Goal: Information Seeking & Learning: Understand process/instructions

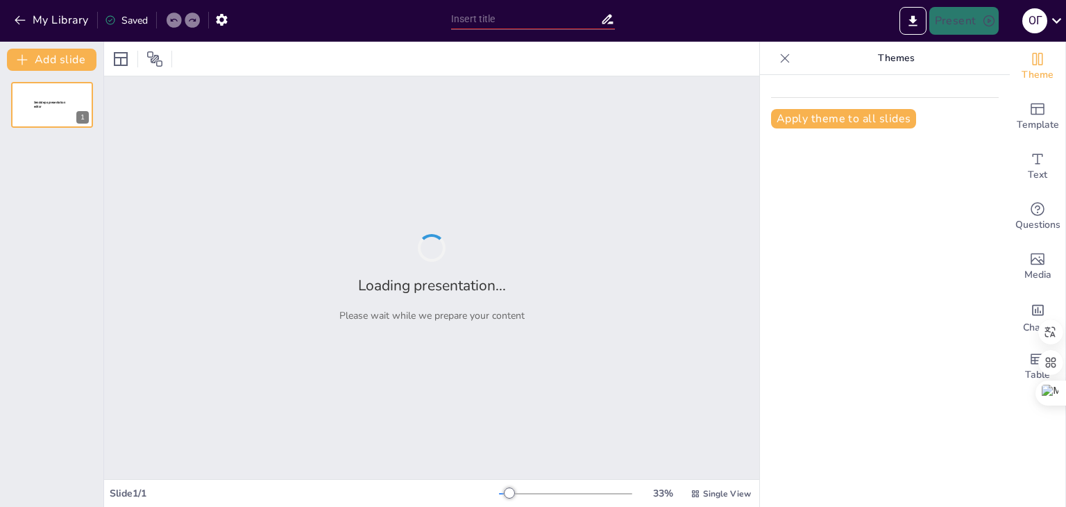
type input "Основи домедичної допомоги при раптовій зупинці серця"
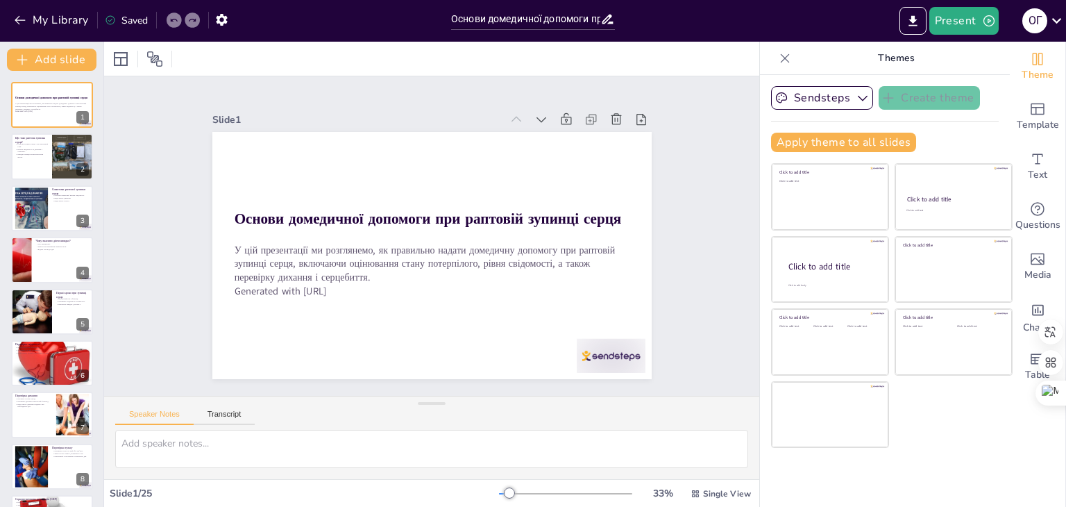
checkbox input "true"
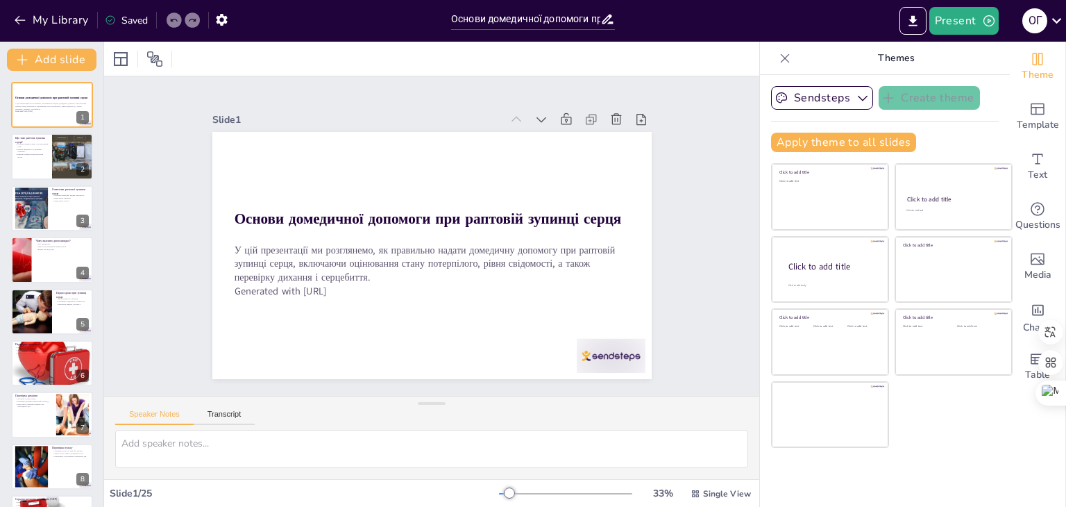
checkbox input "true"
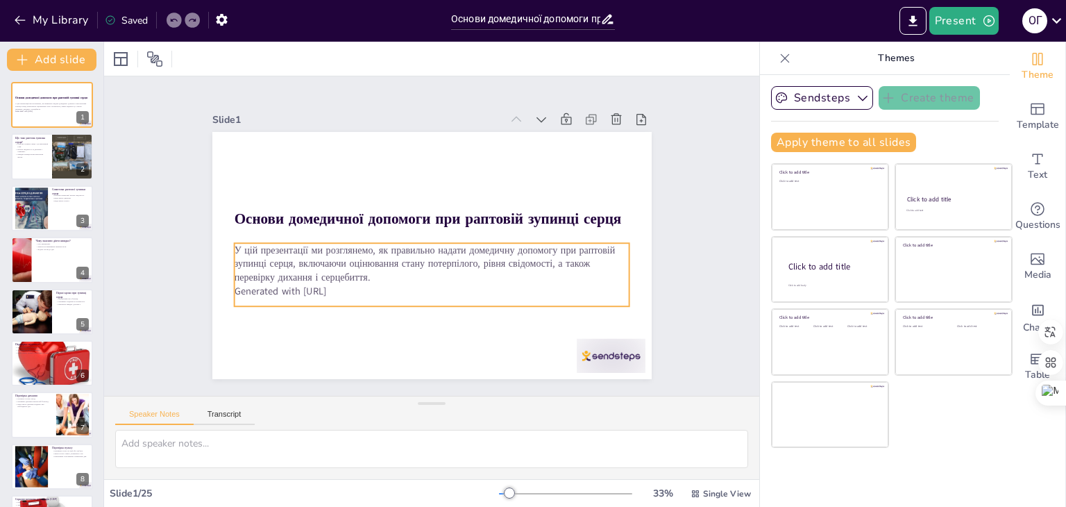
checkbox input "true"
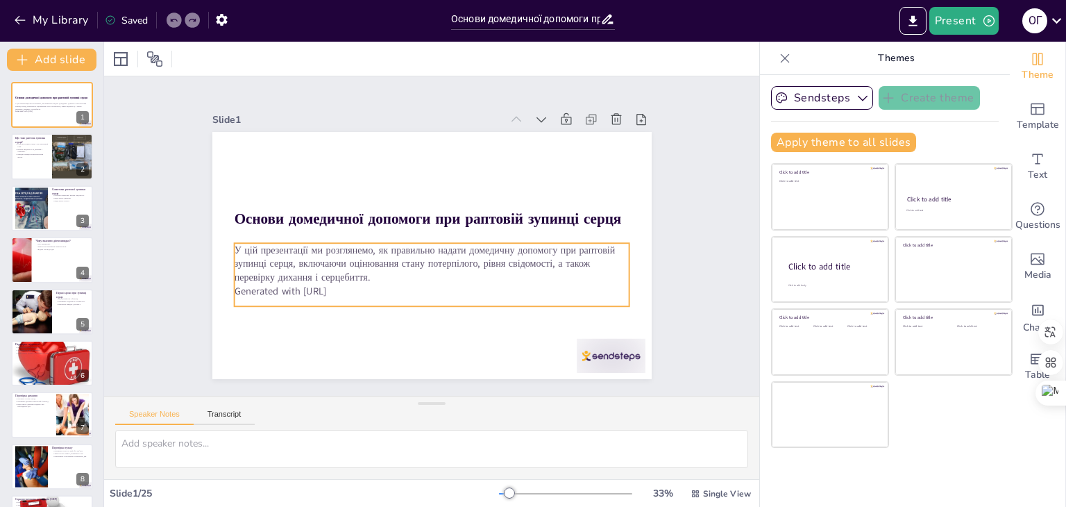
checkbox input "true"
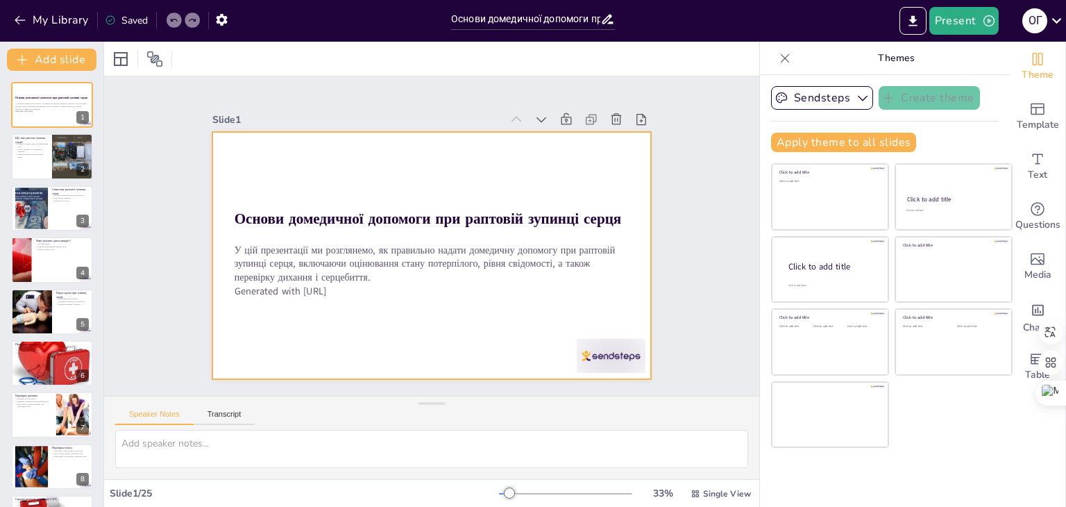
checkbox input "true"
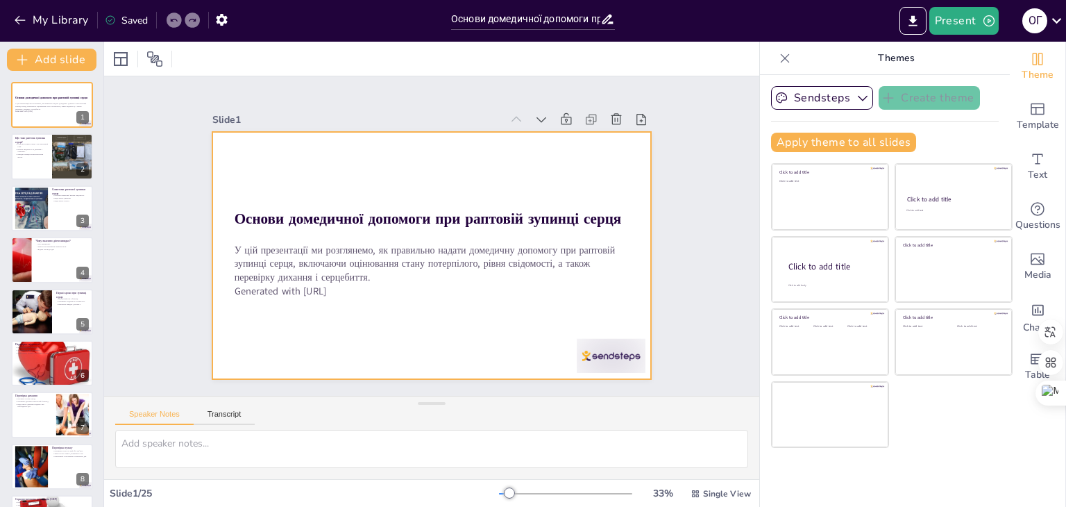
checkbox input "true"
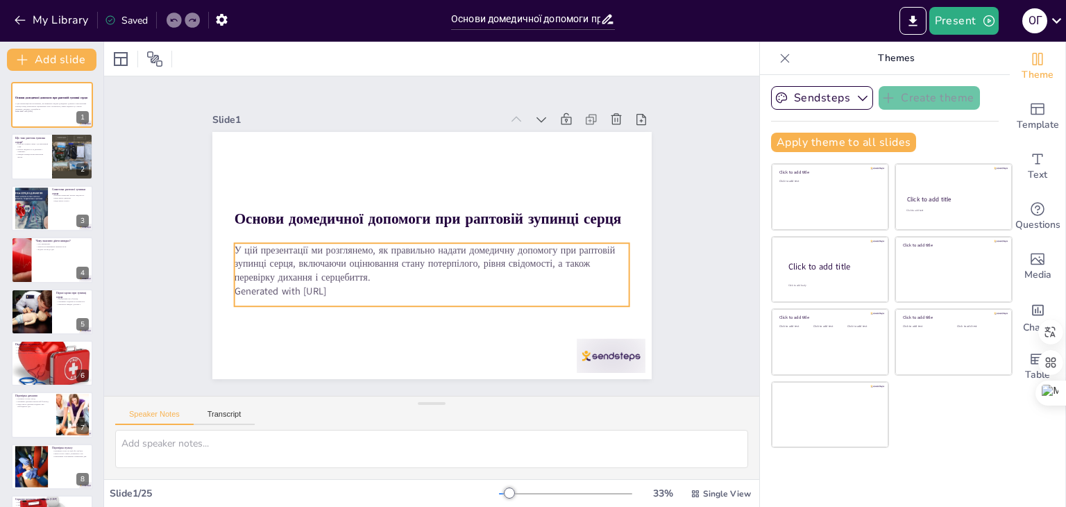
checkbox input "true"
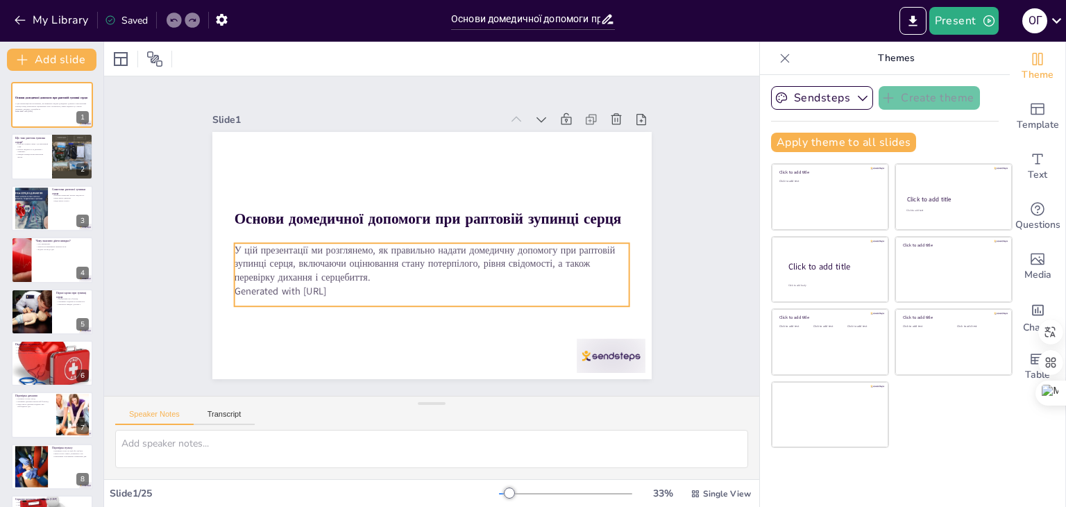
checkbox input "true"
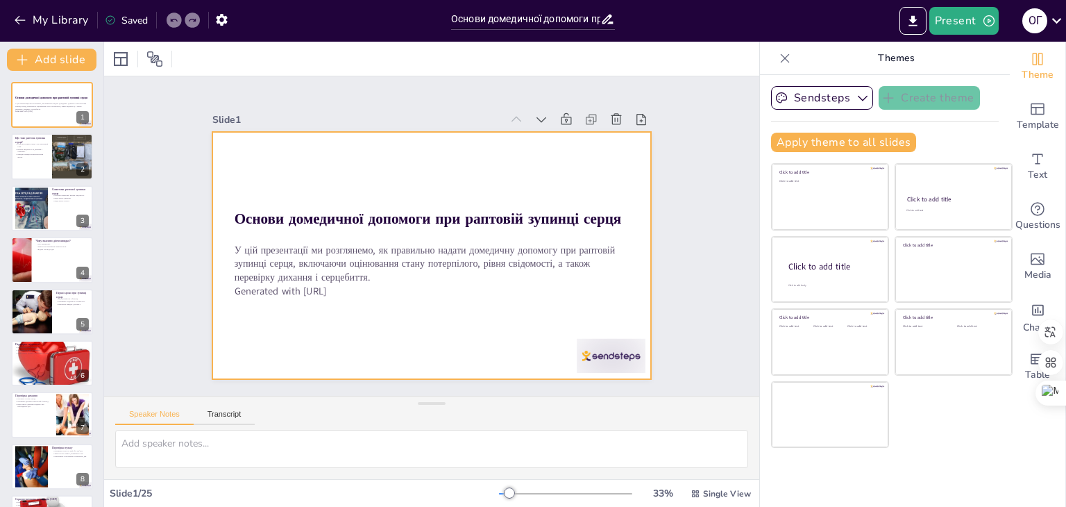
checkbox input "true"
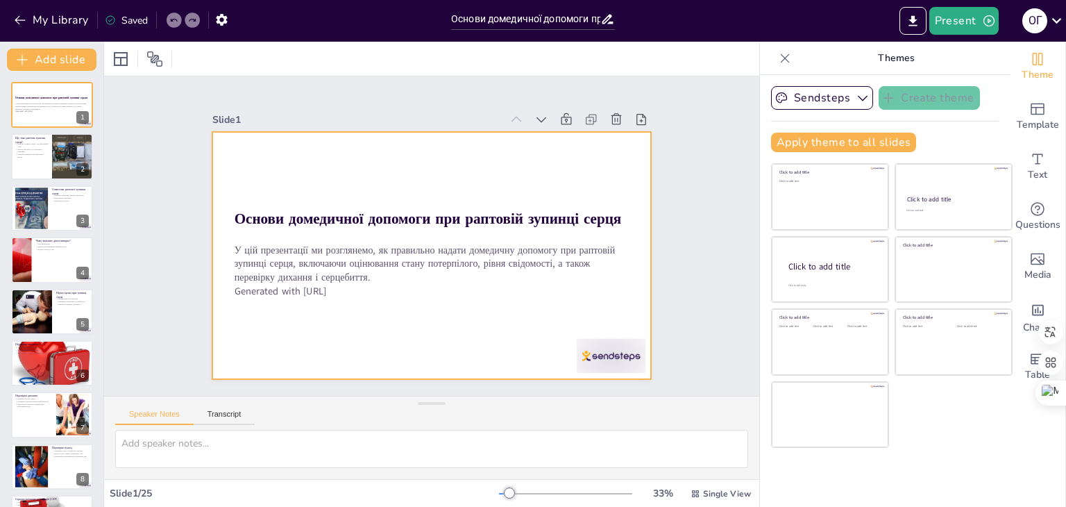
checkbox input "true"
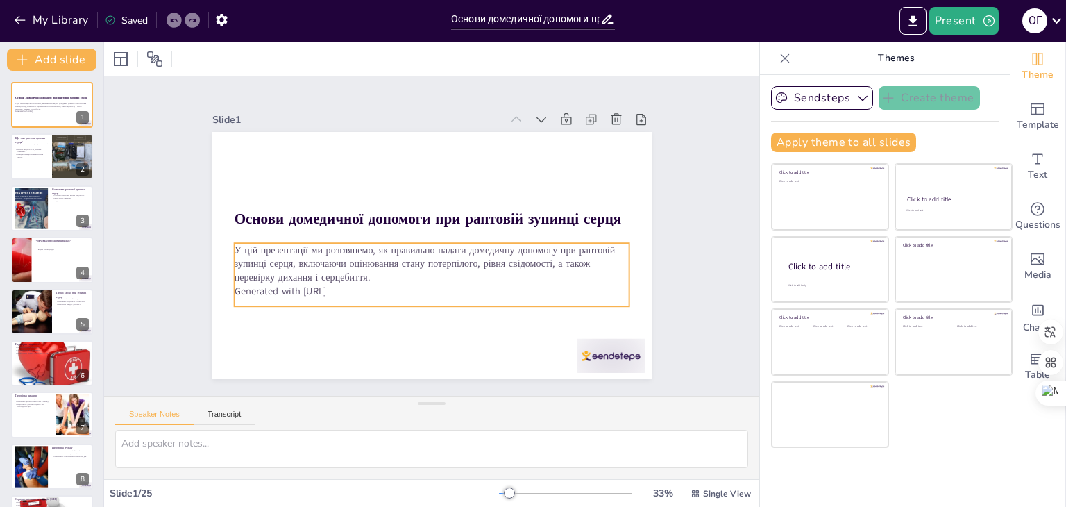
checkbox input "true"
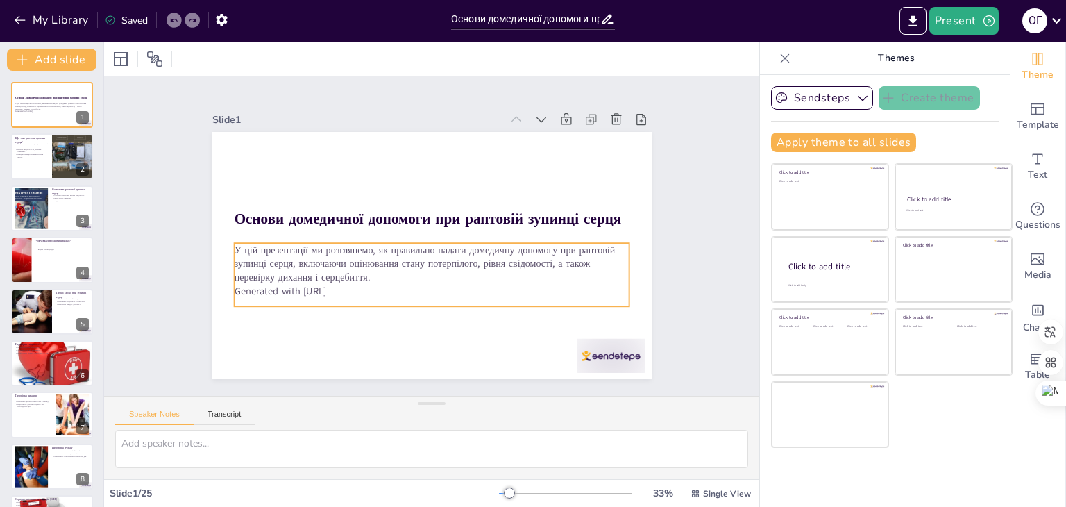
checkbox input "true"
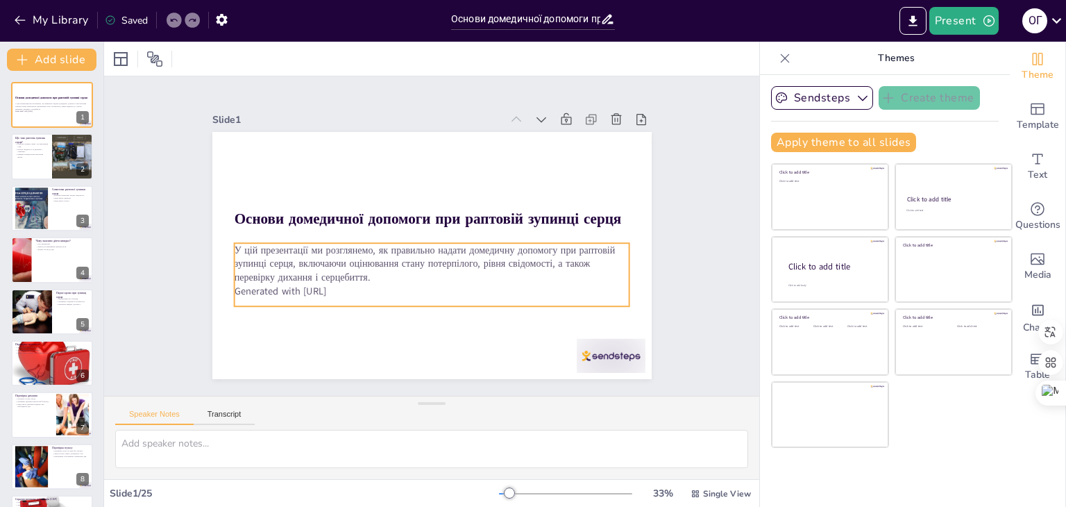
checkbox input "true"
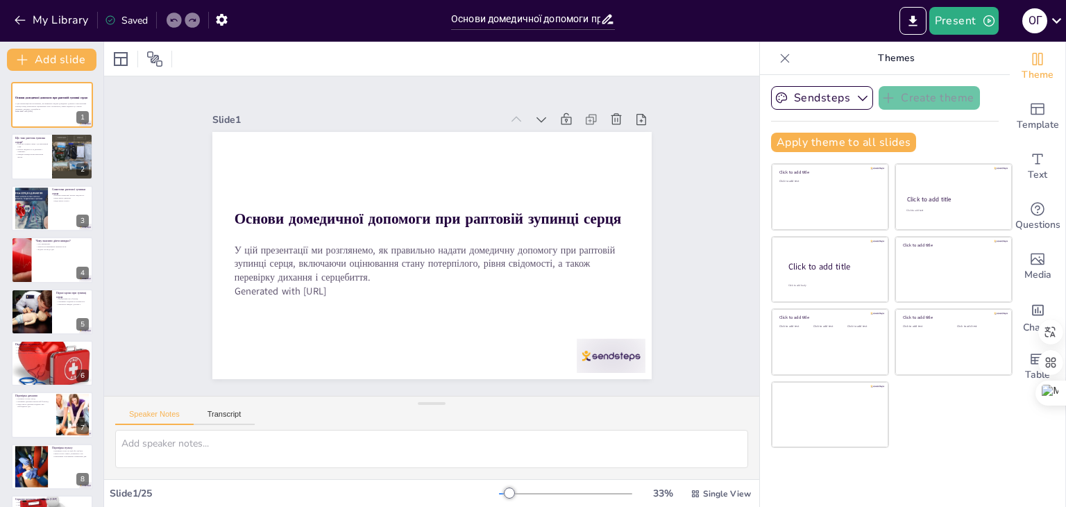
checkbox input "true"
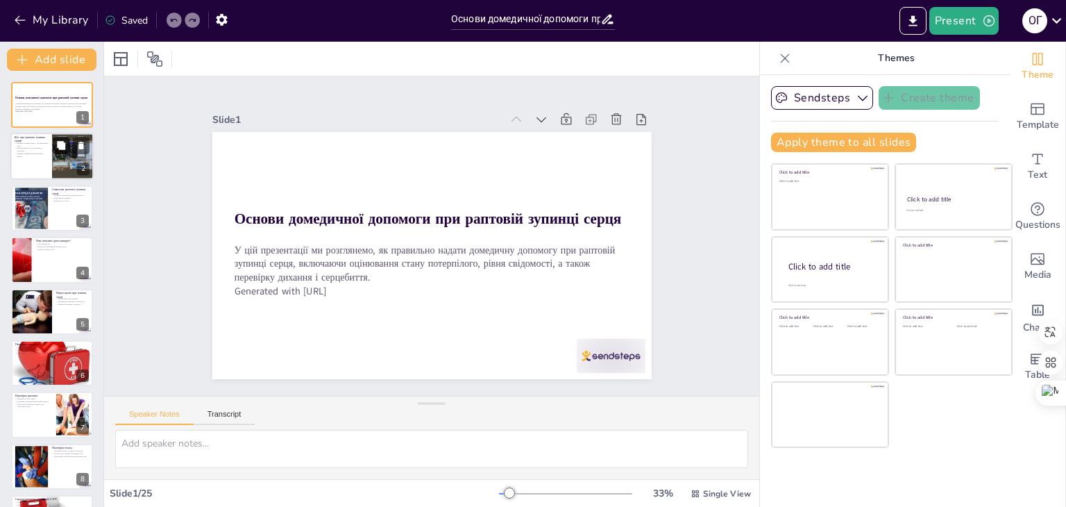
checkbox input "true"
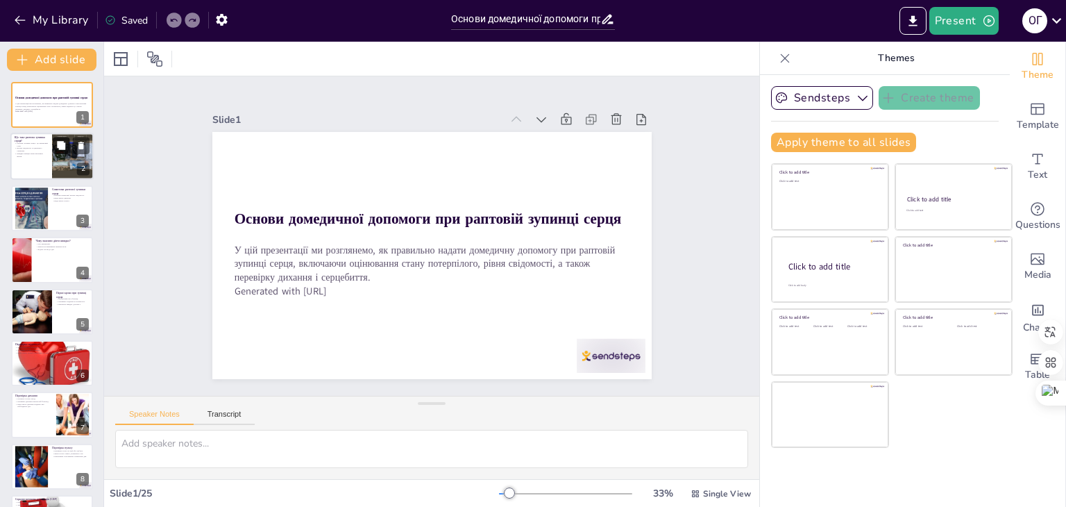
checkbox input "true"
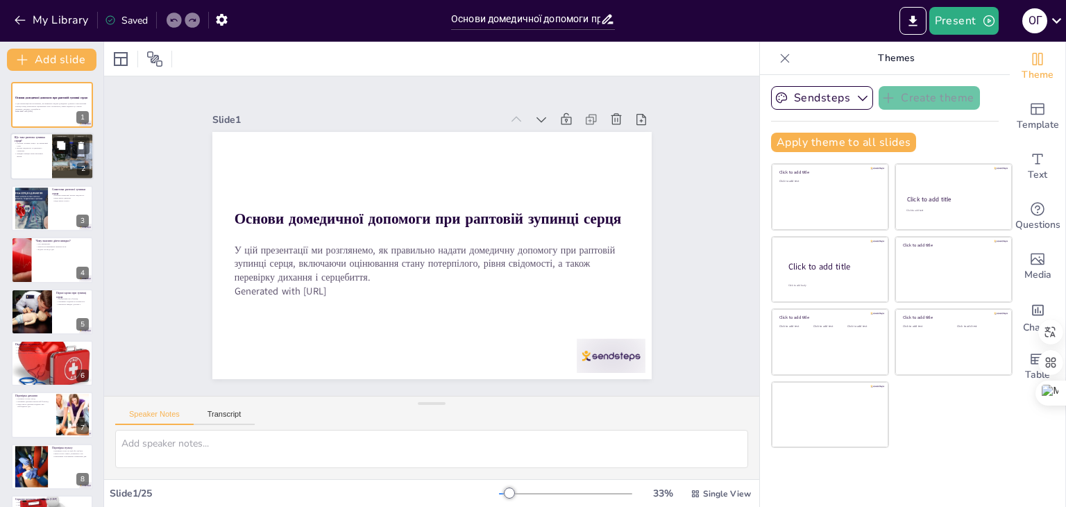
click at [69, 150] on button at bounding box center [61, 145] width 17 height 17
type textarea "Раптова зупинка серця є серйозним станом, що вимагає негайних дій. Якщо серце п…"
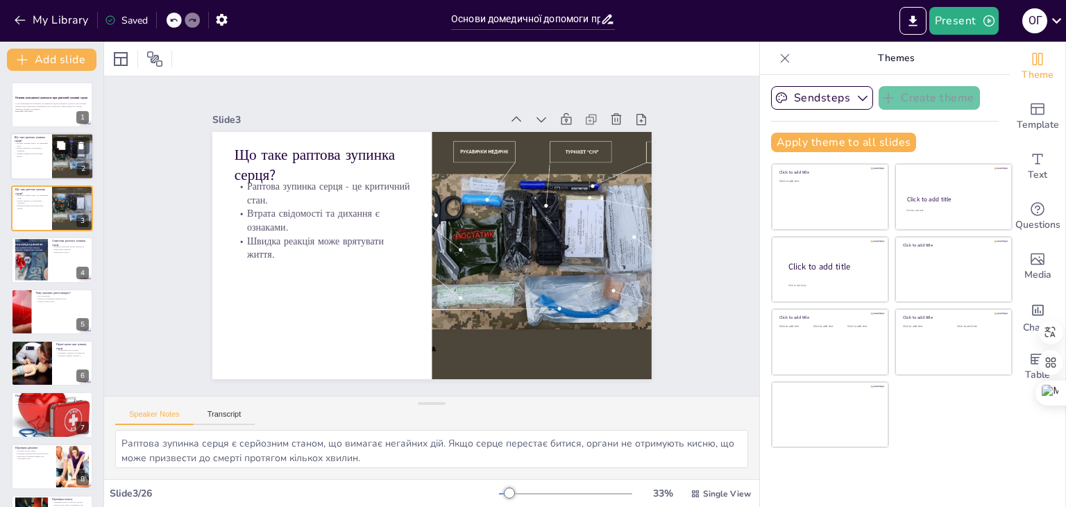
checkbox input "true"
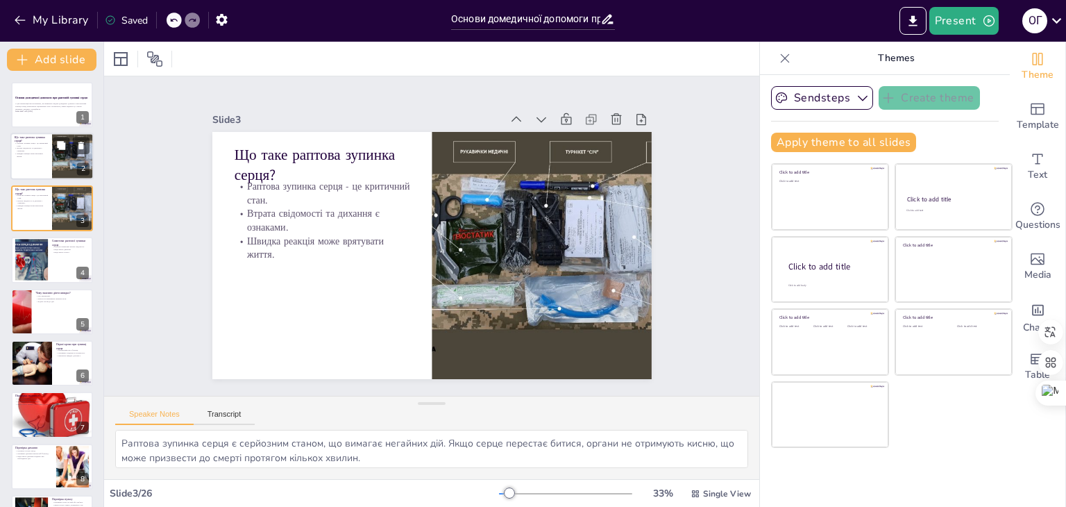
checkbox input "true"
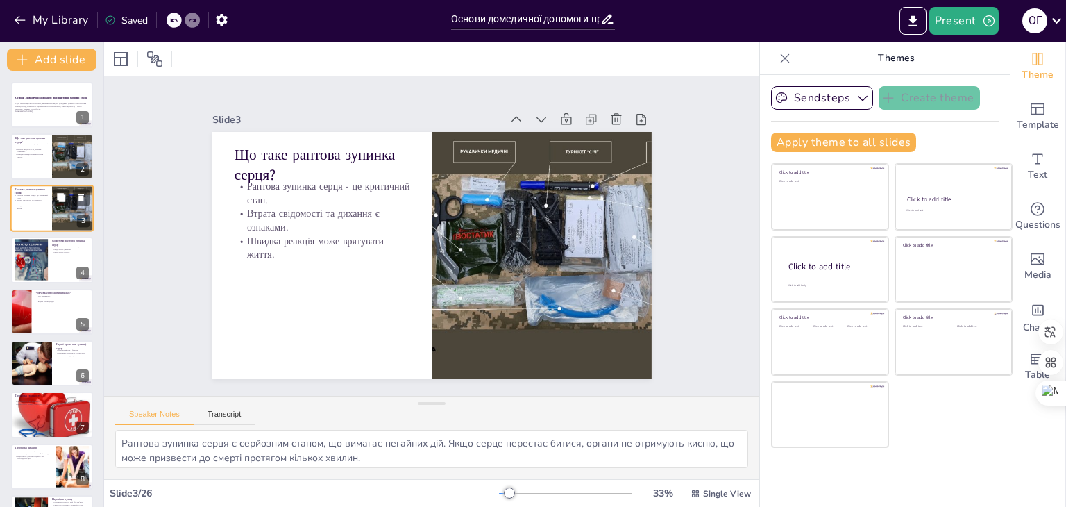
checkbox input "true"
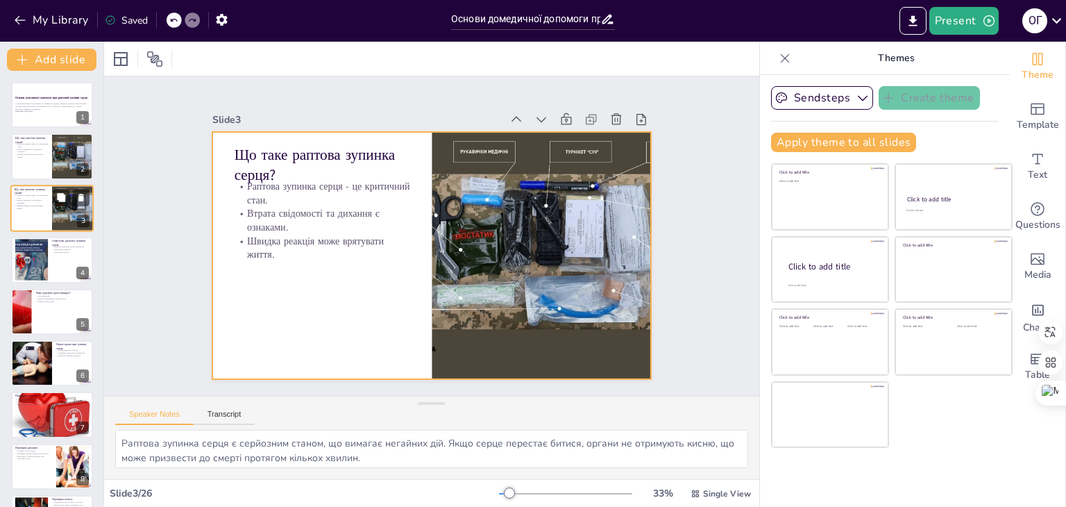
checkbox input "true"
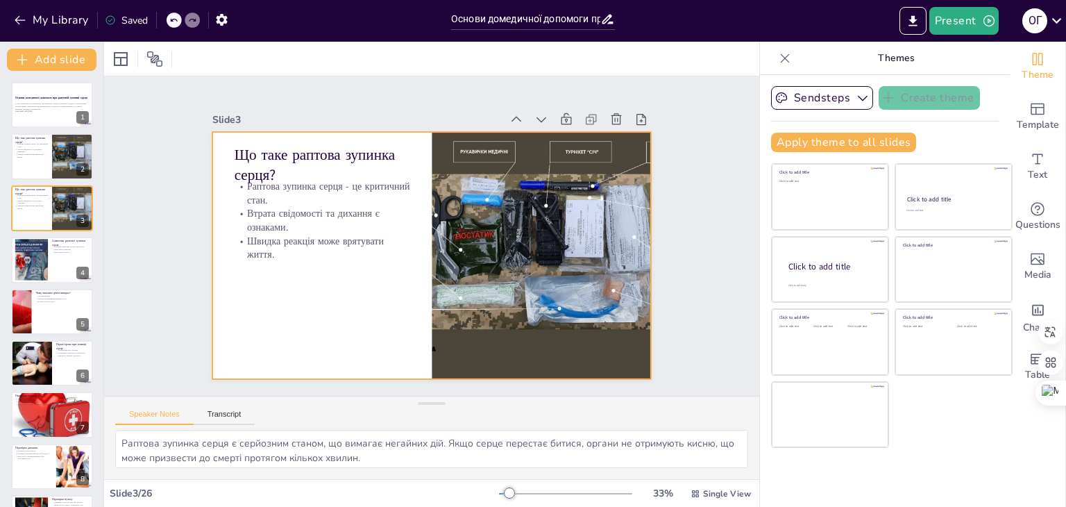
checkbox input "true"
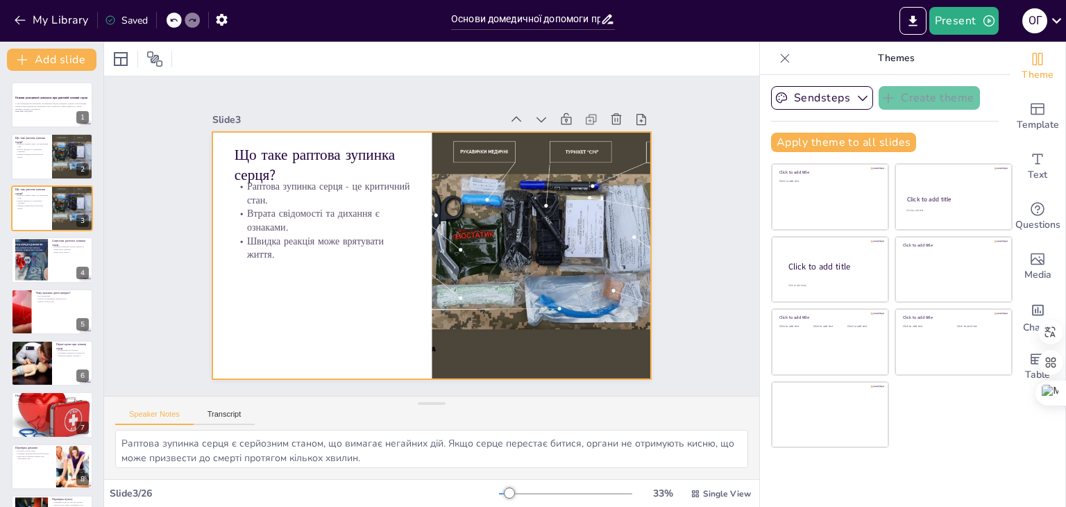
checkbox input "true"
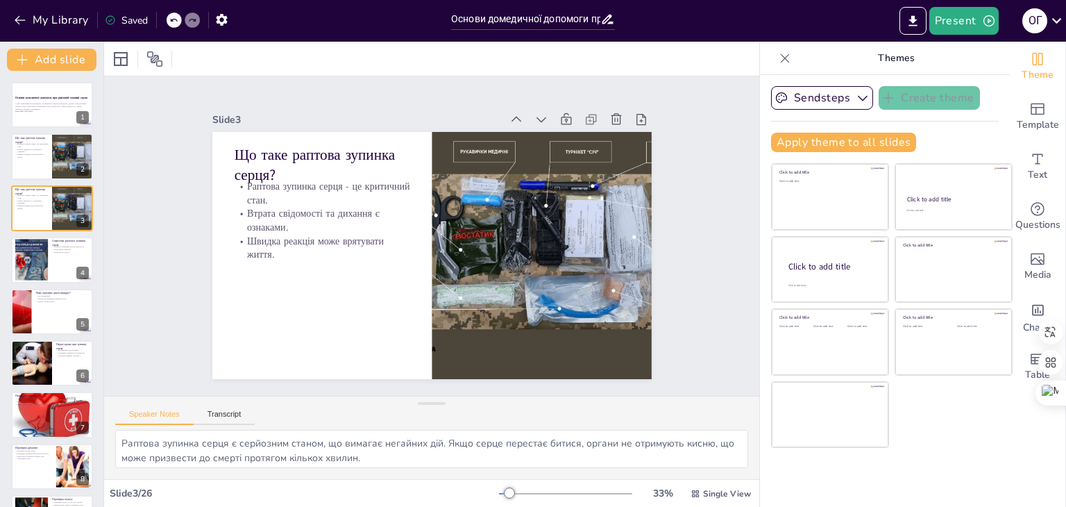
checkbox input "true"
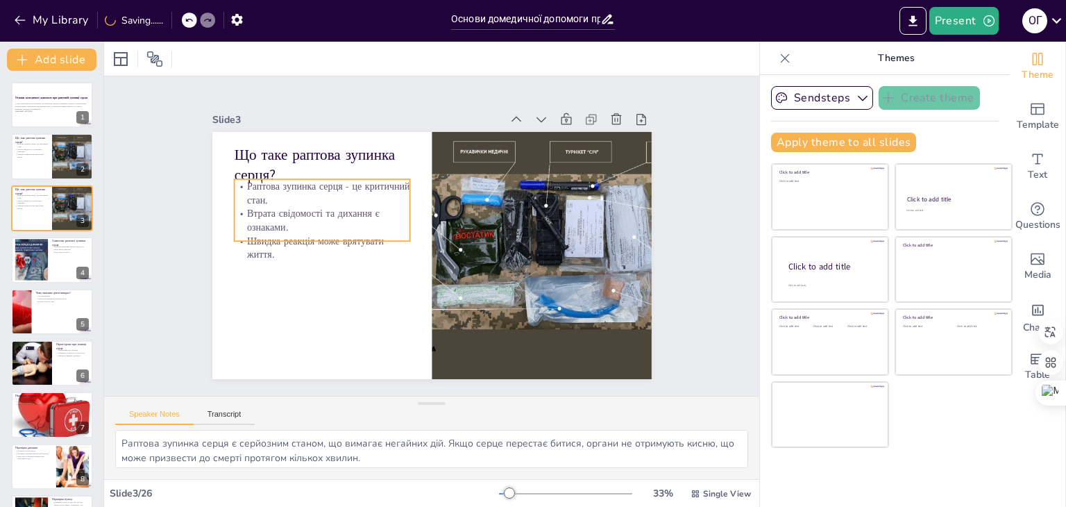
checkbox input "true"
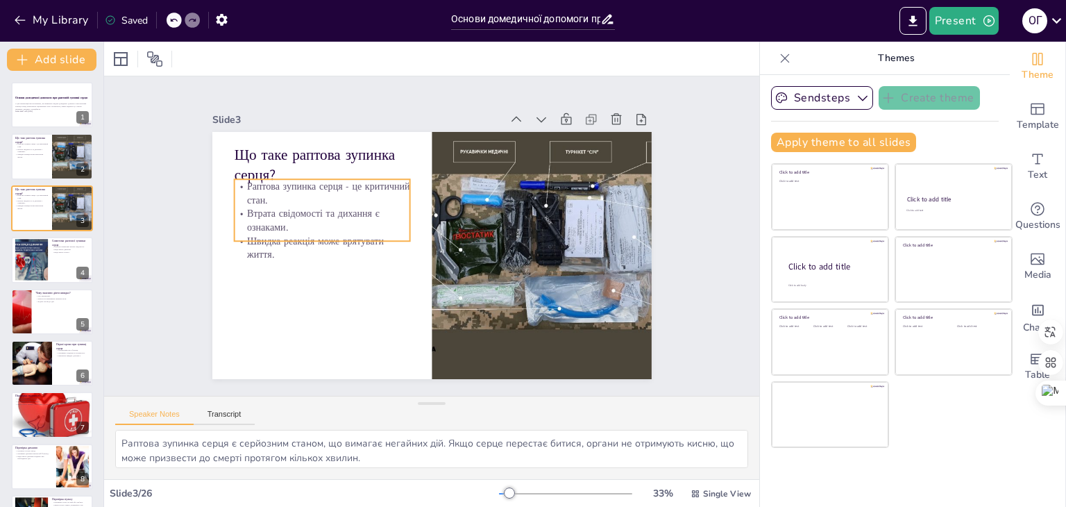
checkbox input "true"
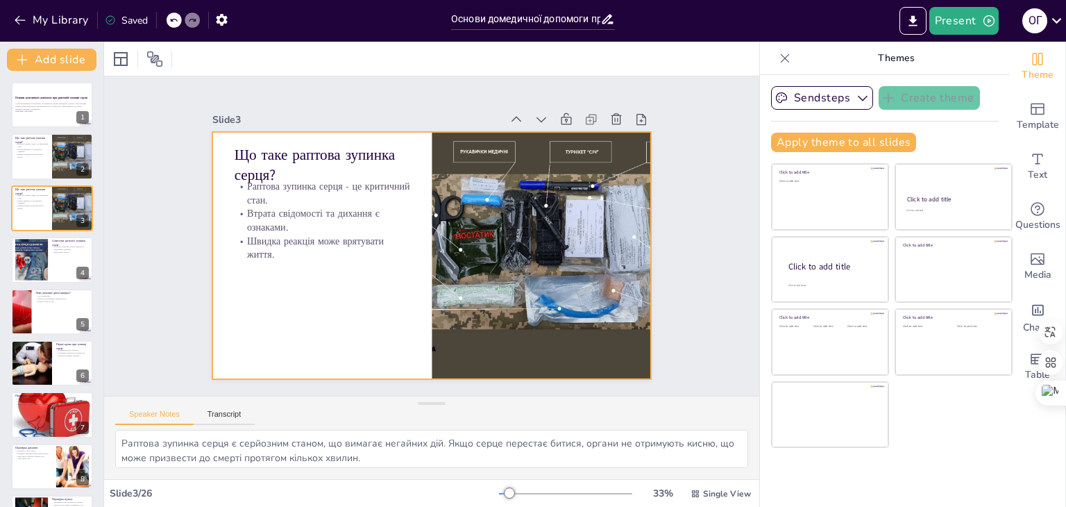
checkbox input "true"
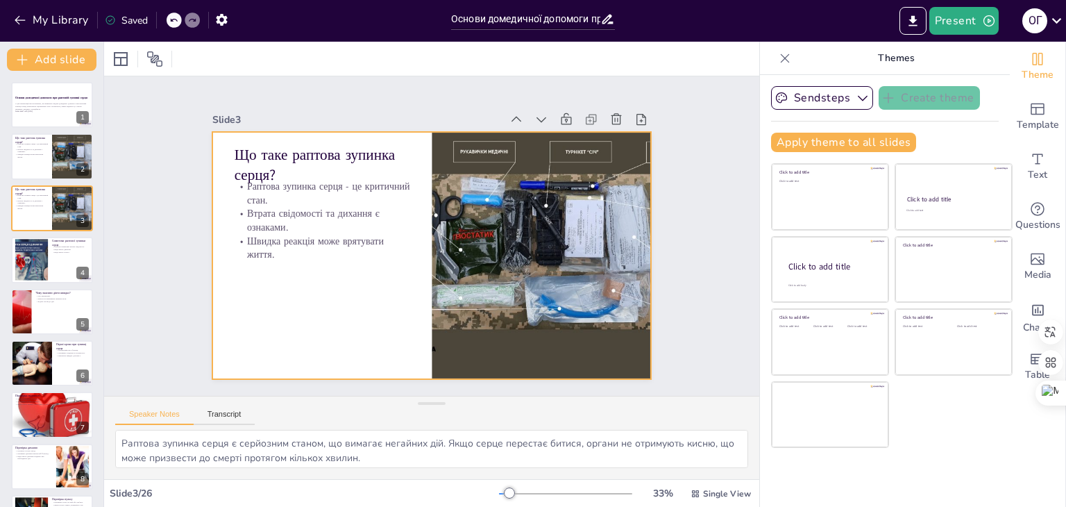
checkbox input "true"
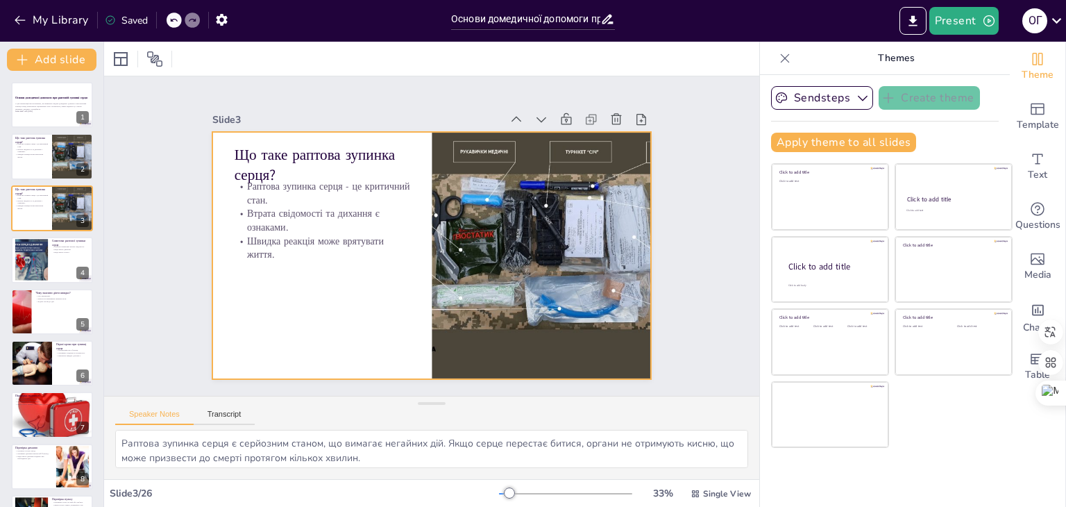
checkbox input "true"
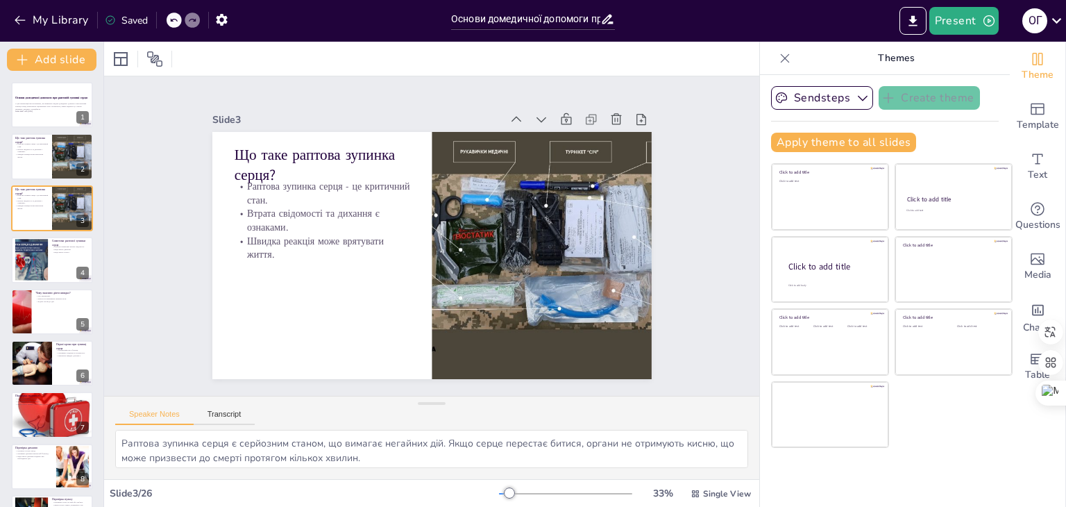
checkbox input "true"
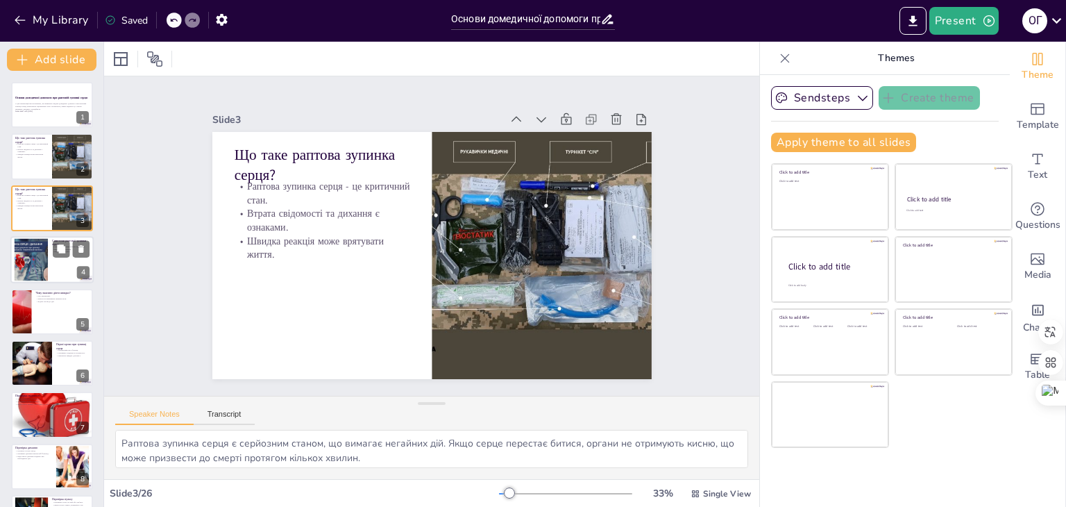
checkbox input "true"
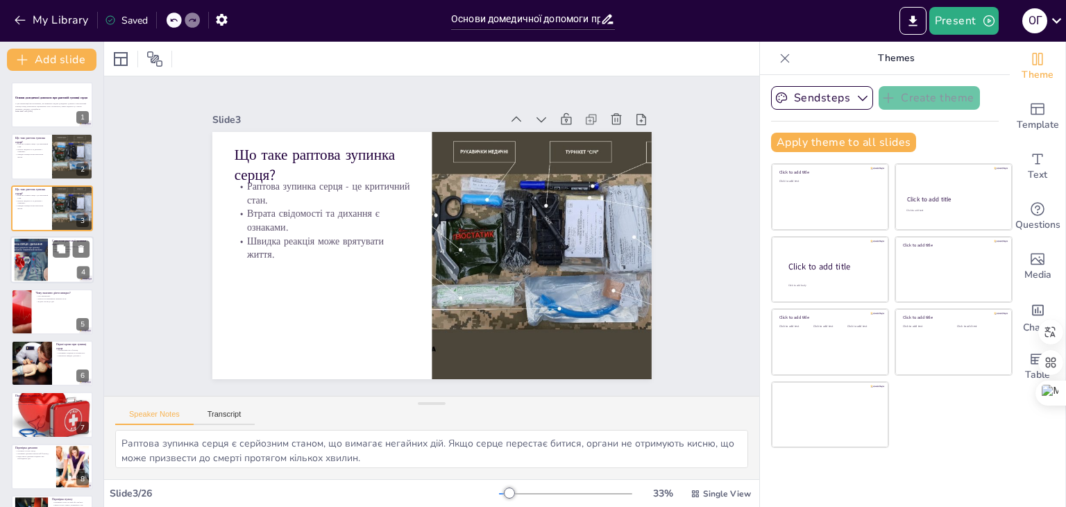
click at [35, 267] on div at bounding box center [31, 260] width 75 height 42
type textarea "Втрата свідомості - один з найважливіших симптомів, який свідчить про те, що се…"
checkbox input "true"
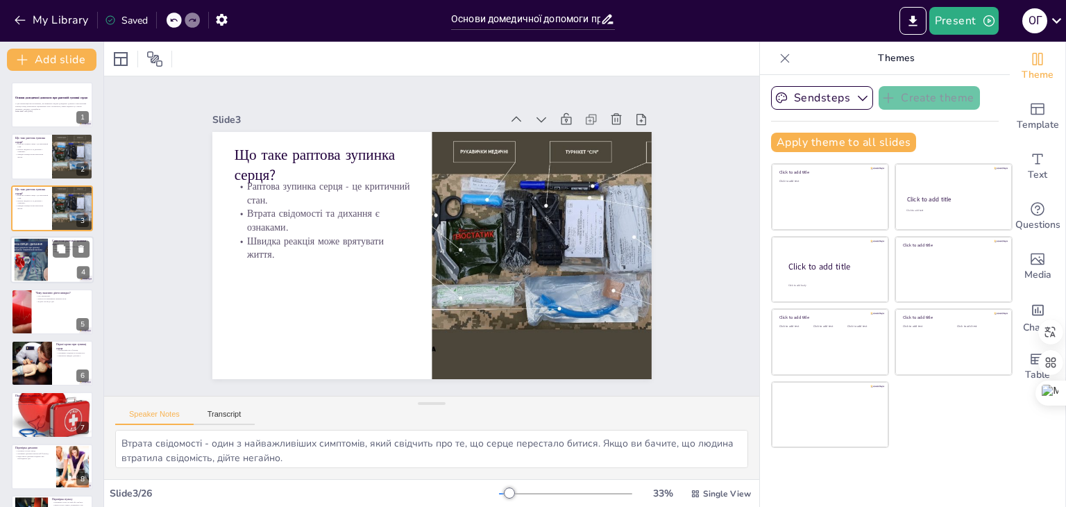
checkbox input "true"
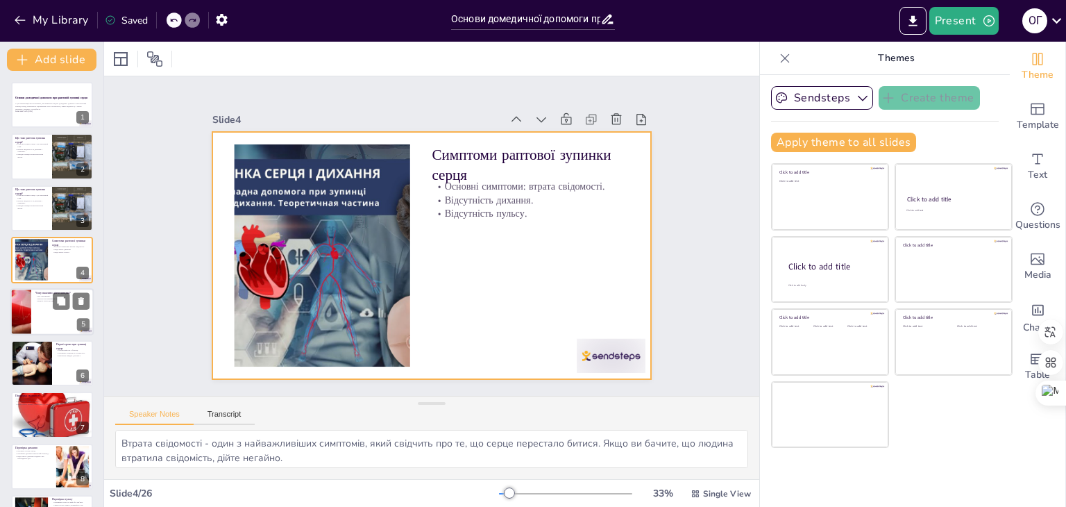
checkbox input "true"
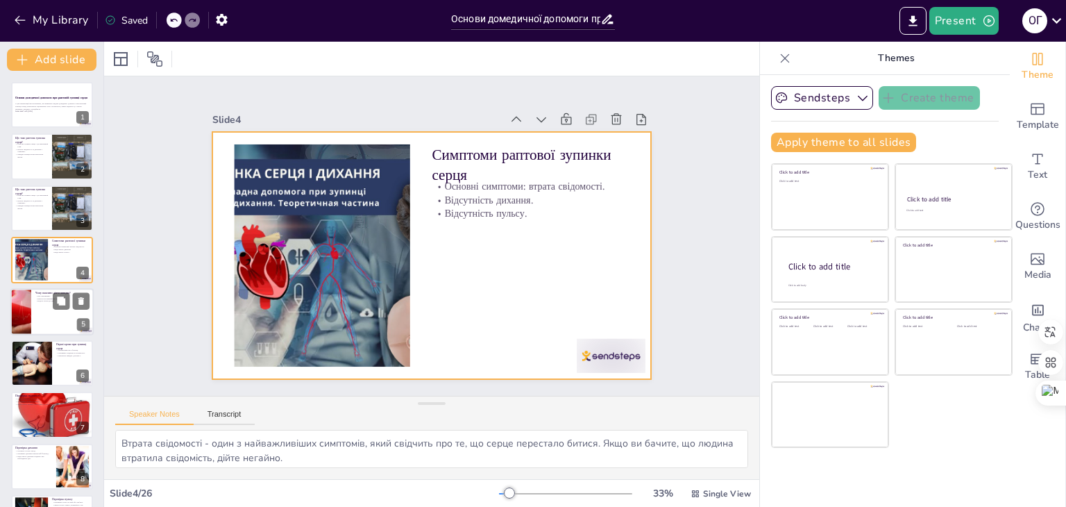
checkbox input "true"
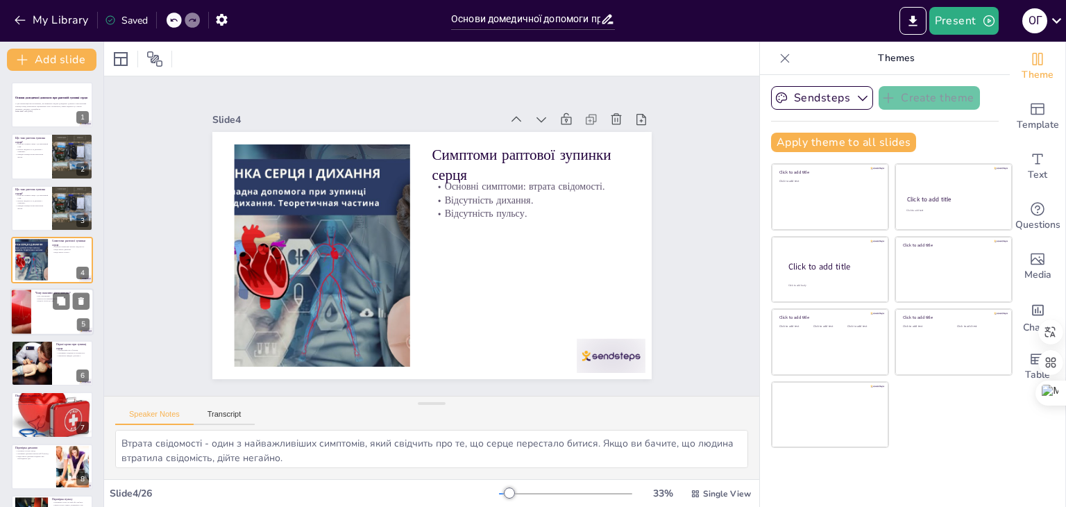
click at [45, 292] on p "Чому важливо діяти швидко?" at bounding box center [62, 292] width 54 height 4
type textarea "Час критичний при наданні допомоги. Чим швидше ви дієте, тим більше шансів на в…"
checkbox input "true"
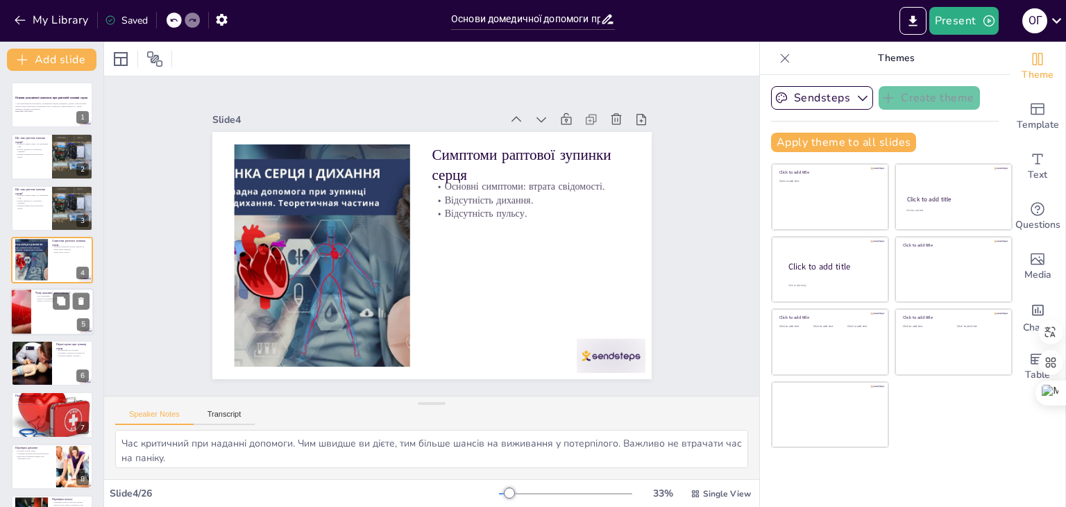
checkbox input "true"
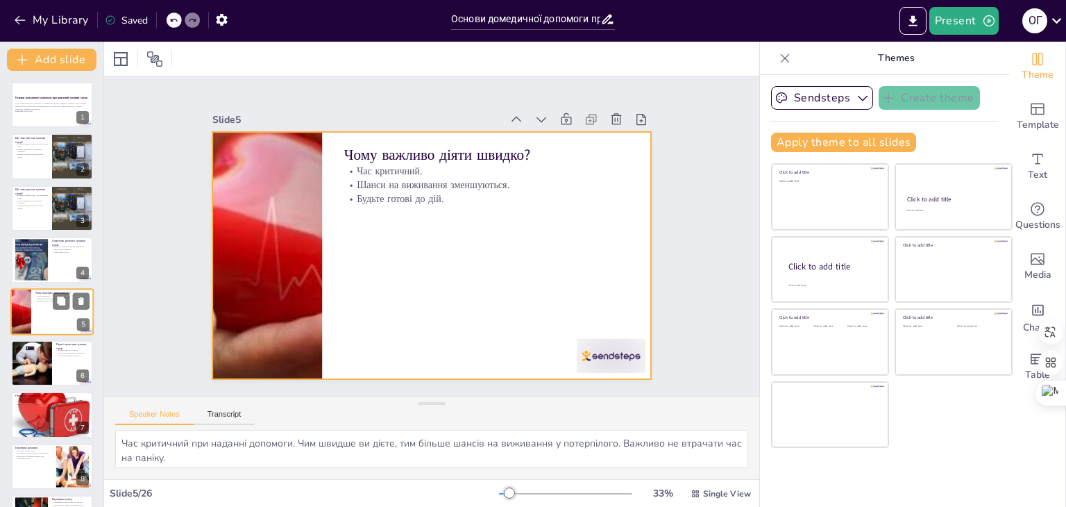
scroll to position [22, 0]
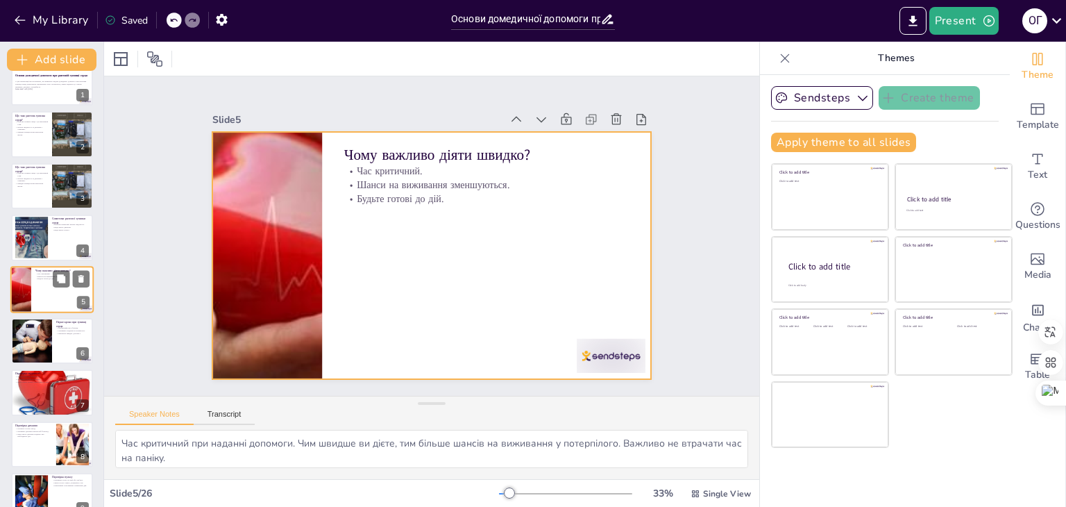
checkbox input "true"
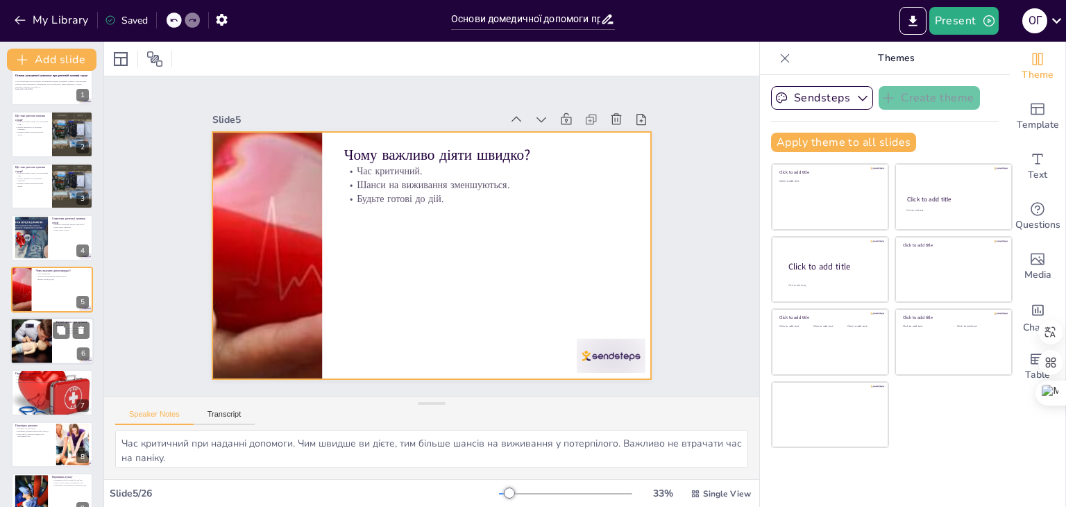
checkbox input "true"
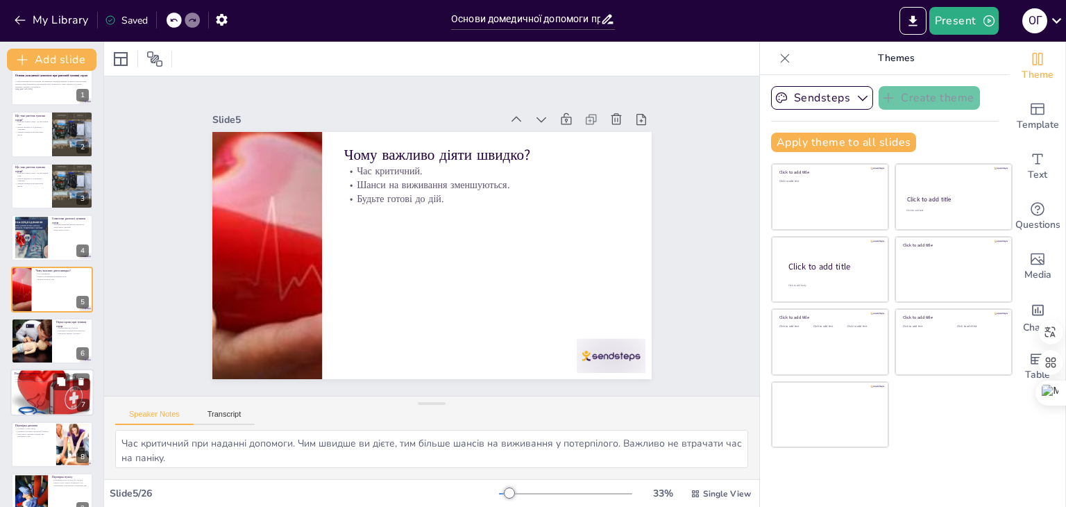
checkbox input "true"
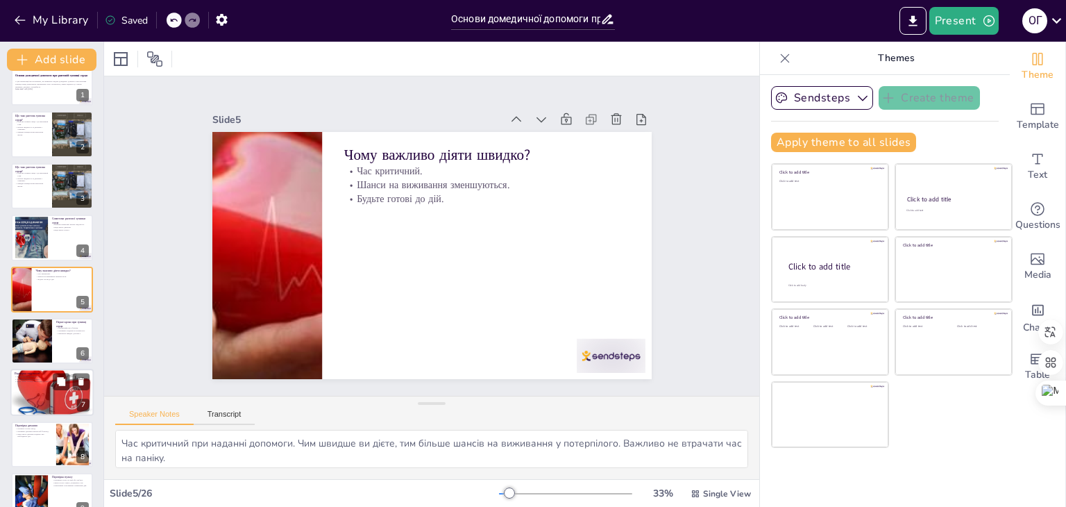
checkbox input "true"
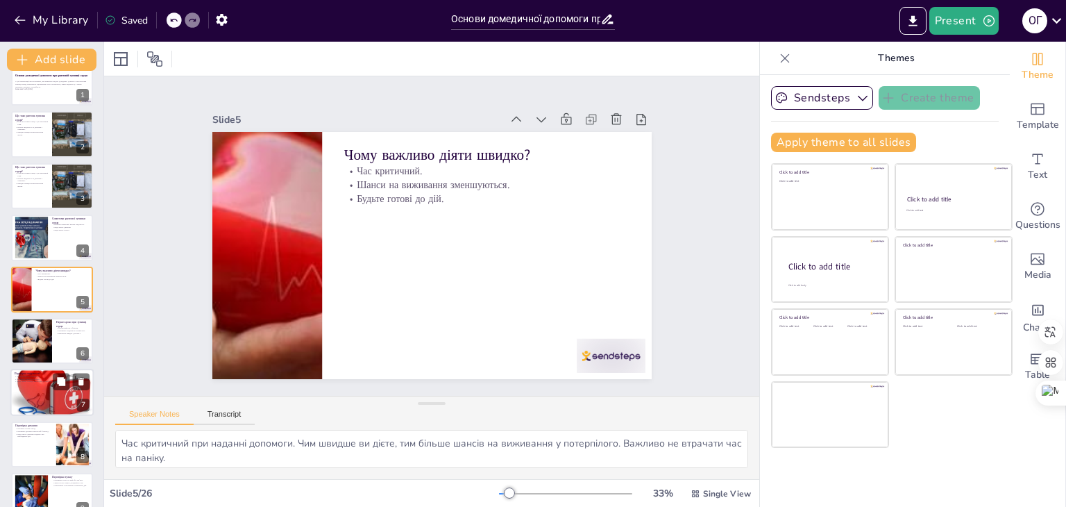
click at [40, 380] on p "Якщо немає реакції, переходьте до наступного кроку." at bounding box center [52, 381] width 75 height 3
type textarea "Легка перевірка свідомості є простим і швидким способом оцінки стану потерпілог…"
checkbox input "true"
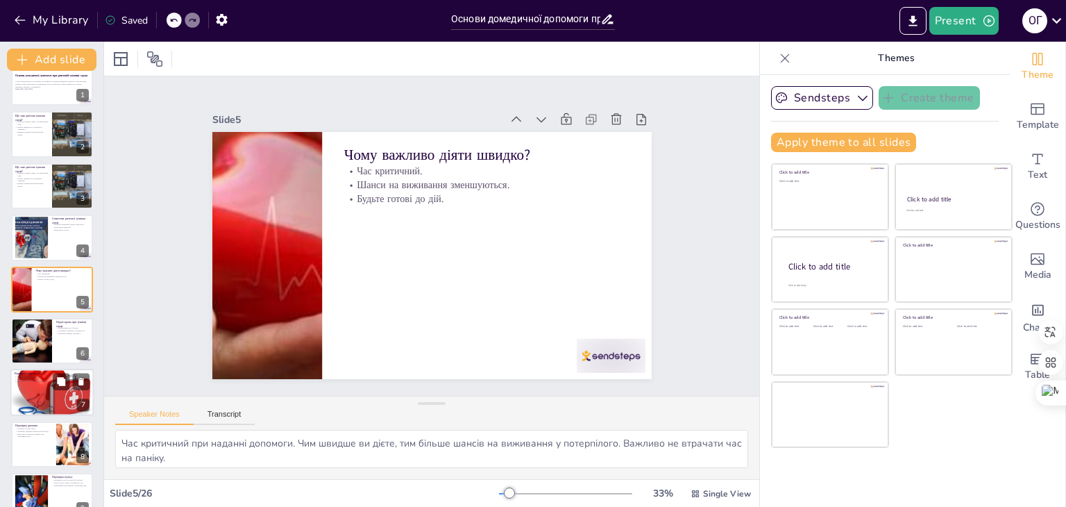
checkbox input "true"
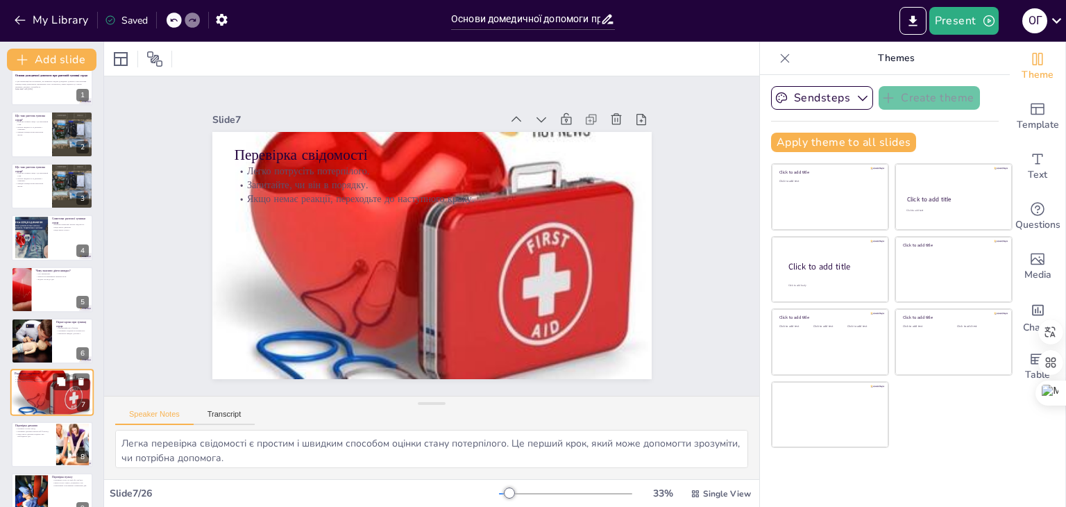
scroll to position [126, 0]
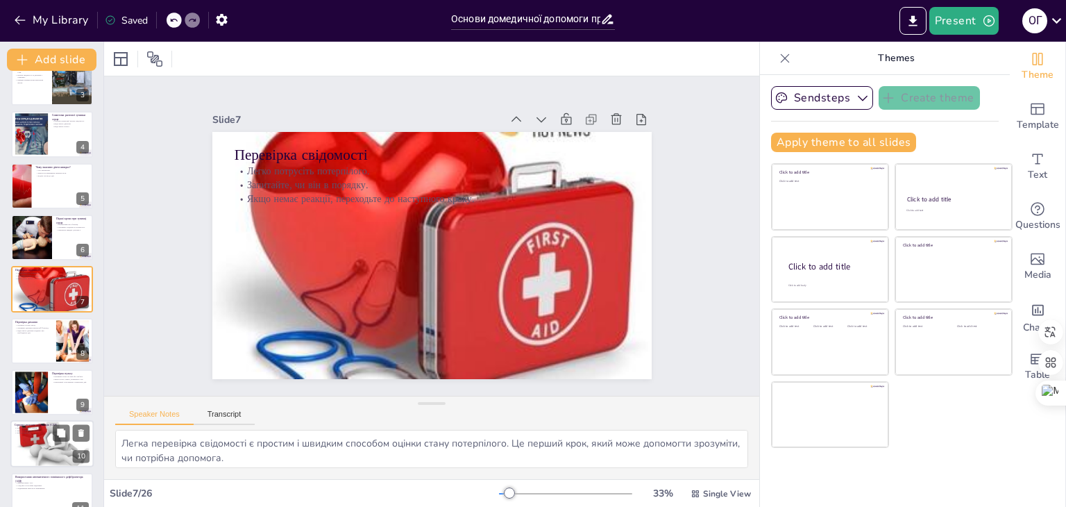
click at [39, 436] on div at bounding box center [51, 444] width 83 height 50
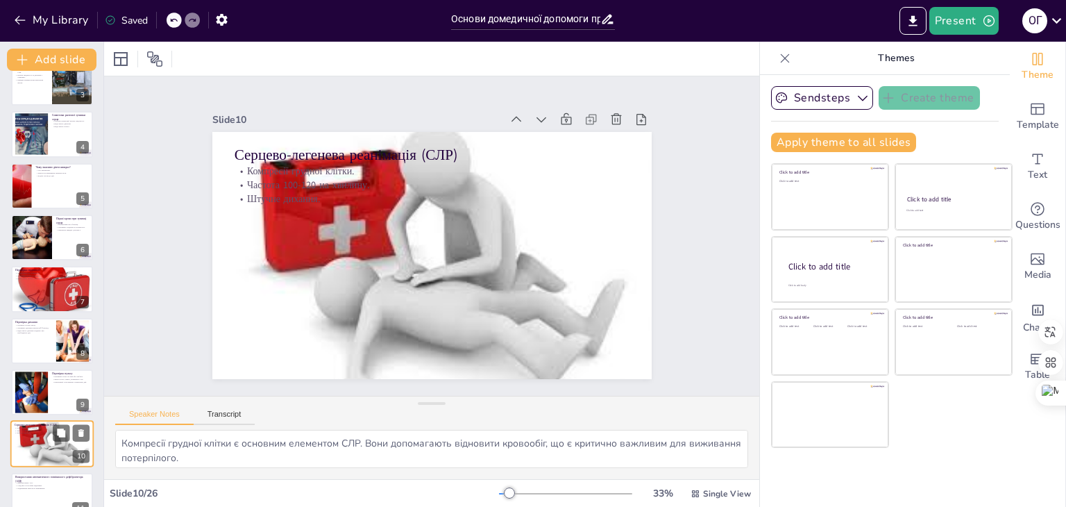
scroll to position [280, 0]
